Goal: Book appointment/travel/reservation

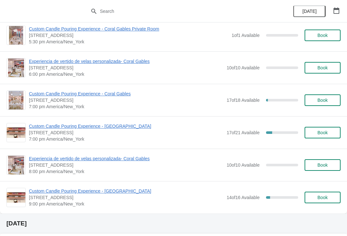
scroll to position [362, 0]
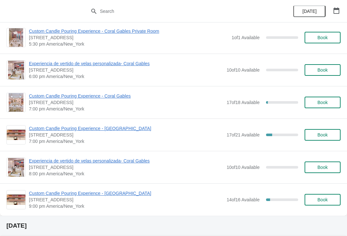
click at [90, 97] on span "Custom Candle Pouring Experience - Coral Gables" at bounding box center [126, 96] width 194 height 6
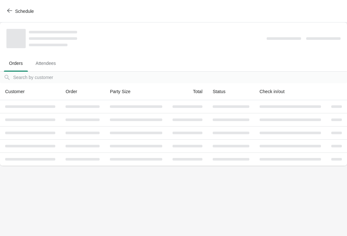
scroll to position [0, 0]
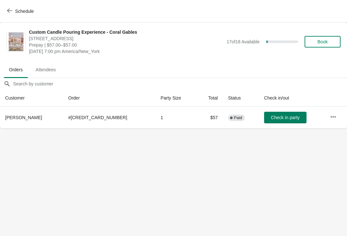
click at [331, 119] on icon "button" at bounding box center [333, 117] width 6 height 6
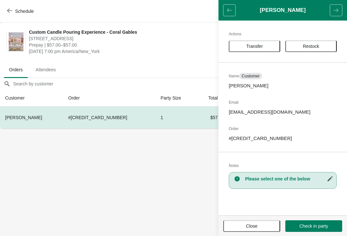
click at [246, 47] on span "Transfer" at bounding box center [254, 46] width 17 height 5
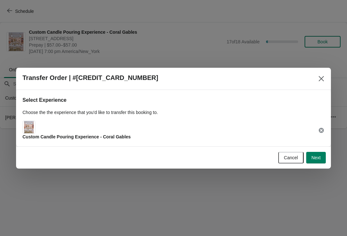
click at [316, 156] on span "Next" at bounding box center [315, 157] width 9 height 5
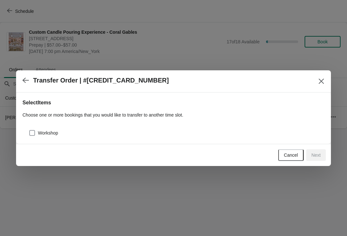
click at [33, 133] on span at bounding box center [32, 133] width 6 height 6
click at [30, 130] on input "Workshop" at bounding box center [29, 130] width 0 height 0
checkbox input "true"
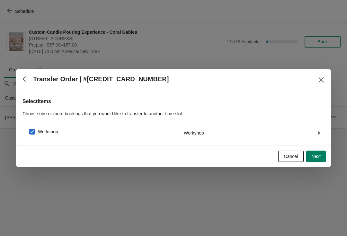
click at [322, 159] on button "Next" at bounding box center [316, 157] width 20 height 12
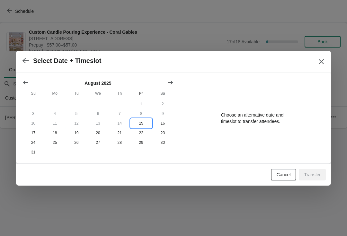
click at [142, 122] on button "15" at bounding box center [141, 123] width 22 height 10
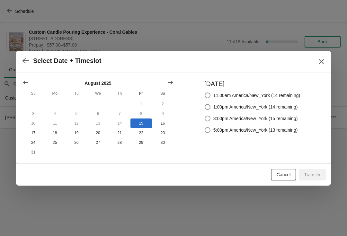
click at [205, 128] on span at bounding box center [208, 130] width 6 height 6
click at [205, 127] on input "5:00pm America/New_York (13 remaining)" at bounding box center [205, 127] width 0 height 0
radio input "true"
click at [310, 173] on span "Transfer" at bounding box center [312, 174] width 17 height 5
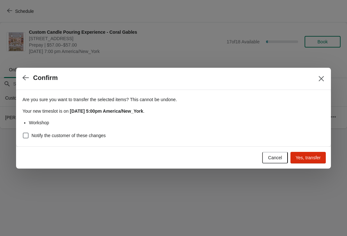
click at [306, 156] on span "Yes, transfer" at bounding box center [307, 157] width 25 height 5
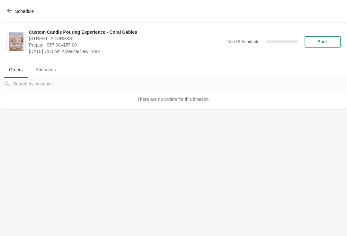
click at [4, 9] on button "Schedule" at bounding box center [21, 11] width 36 height 12
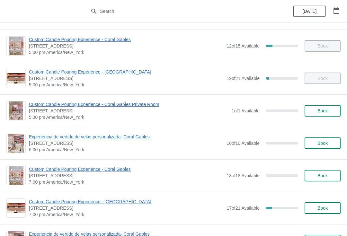
scroll to position [284, 0]
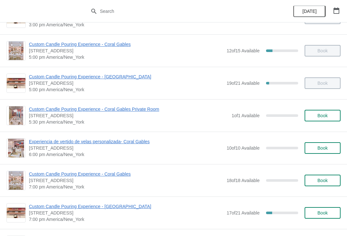
click at [81, 75] on span "Custom Candle Pouring Experience - [GEOGRAPHIC_DATA]" at bounding box center [126, 77] width 194 height 6
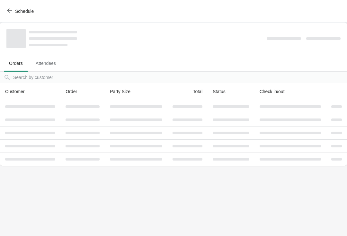
scroll to position [0, 0]
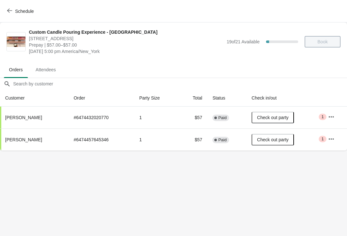
click at [13, 11] on span "Schedule" at bounding box center [20, 11] width 25 height 6
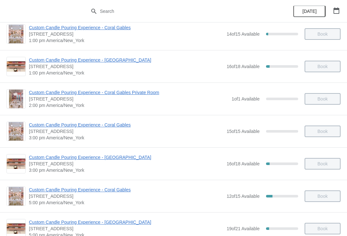
scroll to position [139, 0]
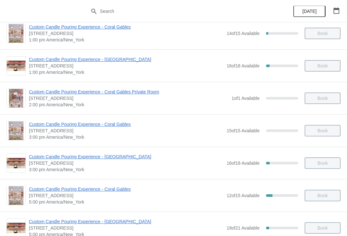
click at [73, 189] on span "Custom Candle Pouring Experience - Coral Gables" at bounding box center [126, 189] width 194 height 6
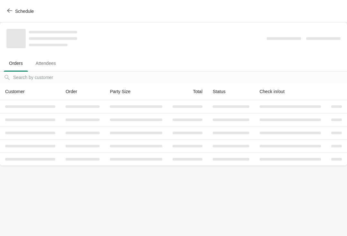
scroll to position [0, 0]
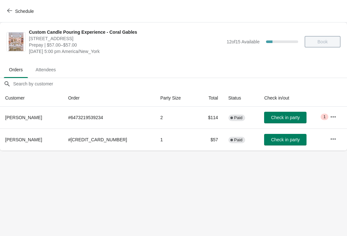
click at [284, 139] on span "Check in party" at bounding box center [285, 139] width 29 height 5
